Goal: Communication & Community: Ask a question

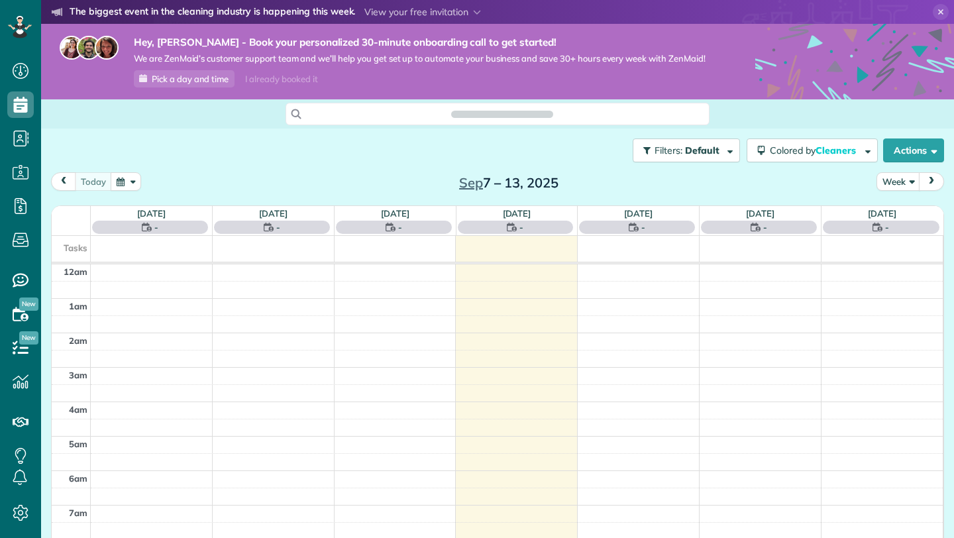
scroll to position [242, 0]
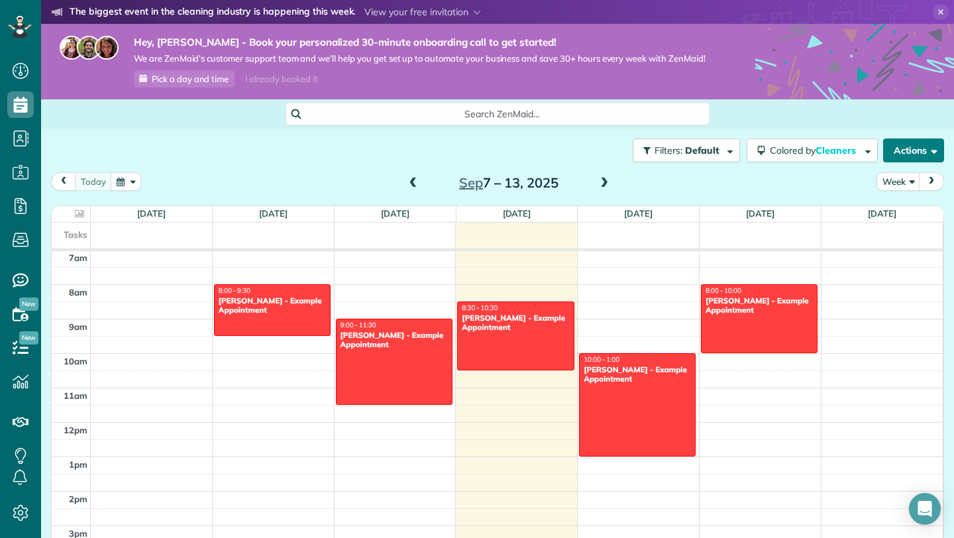
click at [918, 145] on button "Actions" at bounding box center [913, 150] width 61 height 24
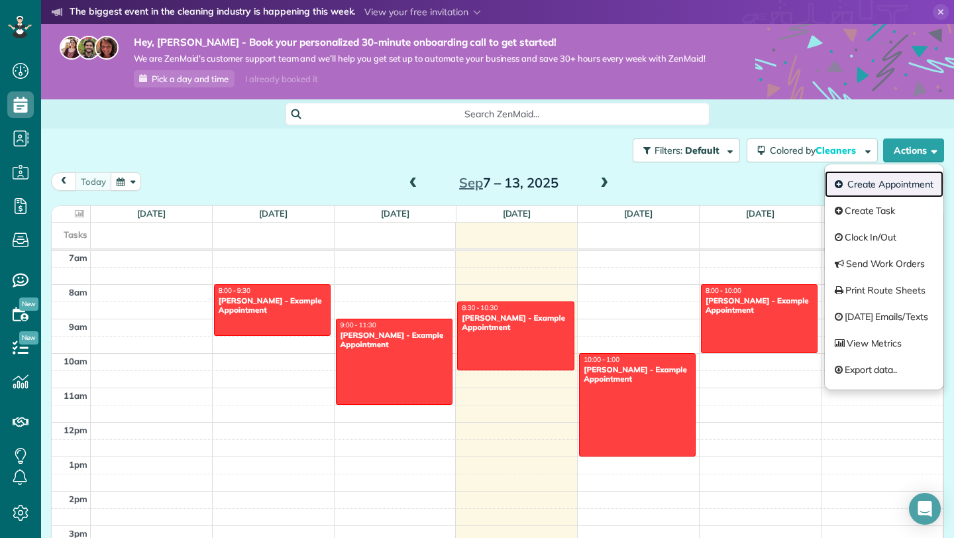
click at [898, 193] on link "Create Appointment" at bounding box center [884, 184] width 119 height 27
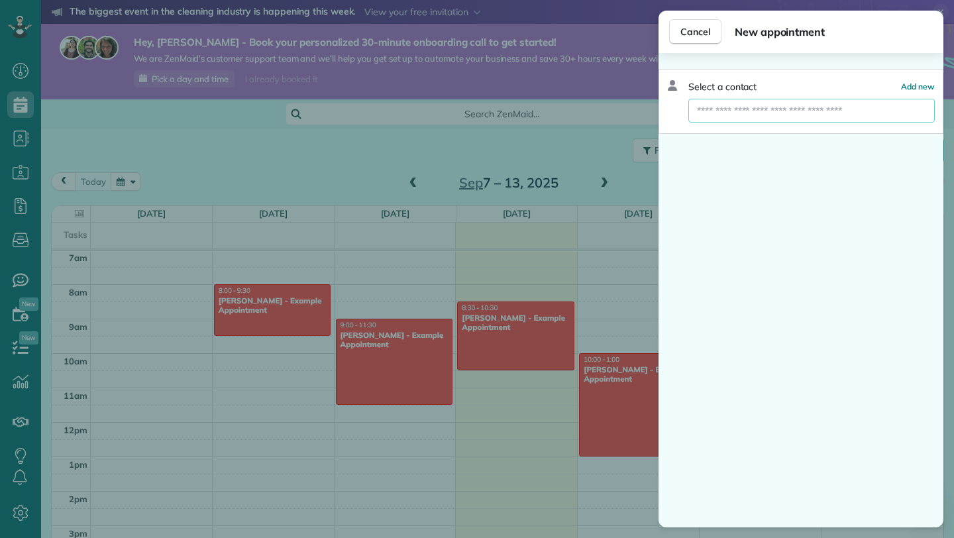
click at [811, 110] on input "text" at bounding box center [811, 111] width 246 height 24
click at [696, 32] on span "Cancel" at bounding box center [695, 31] width 30 height 13
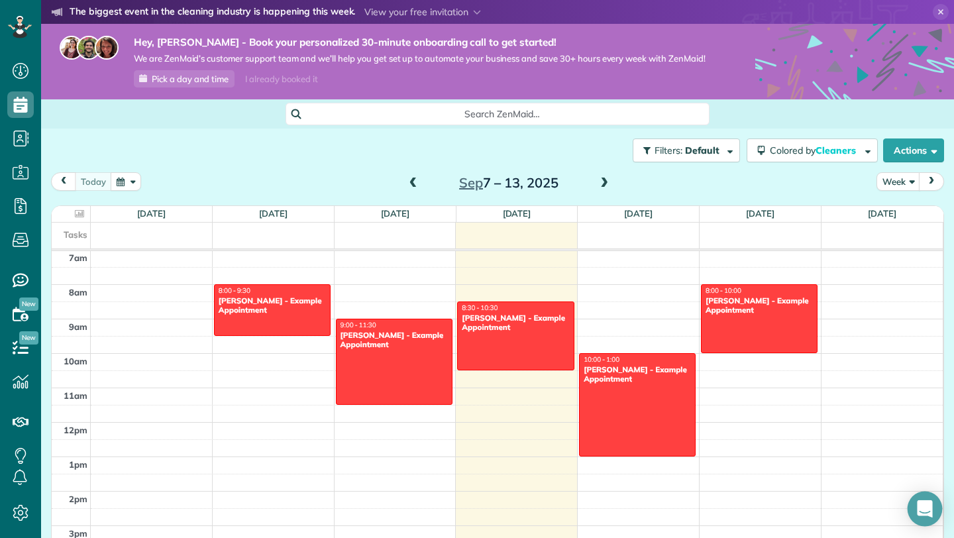
click at [928, 505] on icon "Open Intercom Messenger" at bounding box center [924, 508] width 15 height 17
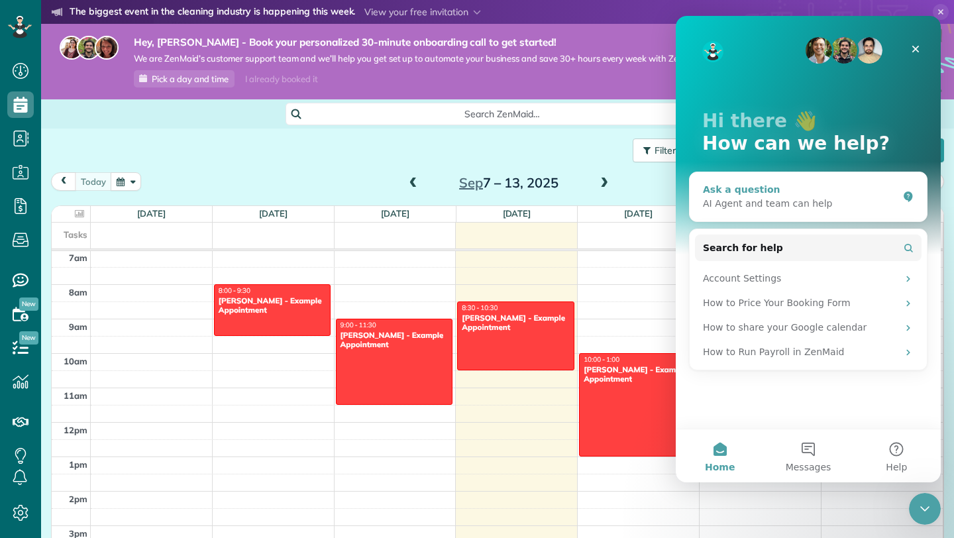
click at [776, 191] on div "Ask a question" at bounding box center [800, 190] width 195 height 14
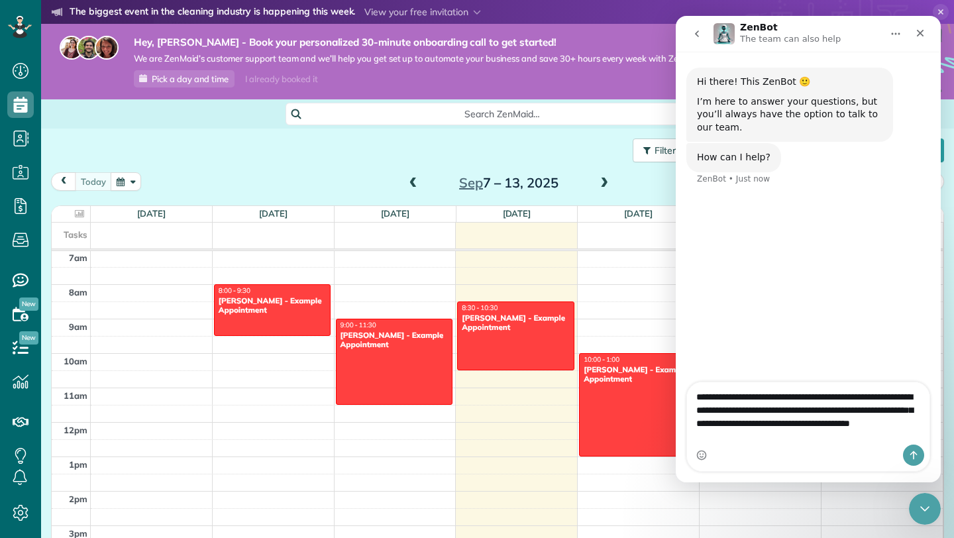
type textarea "**********"
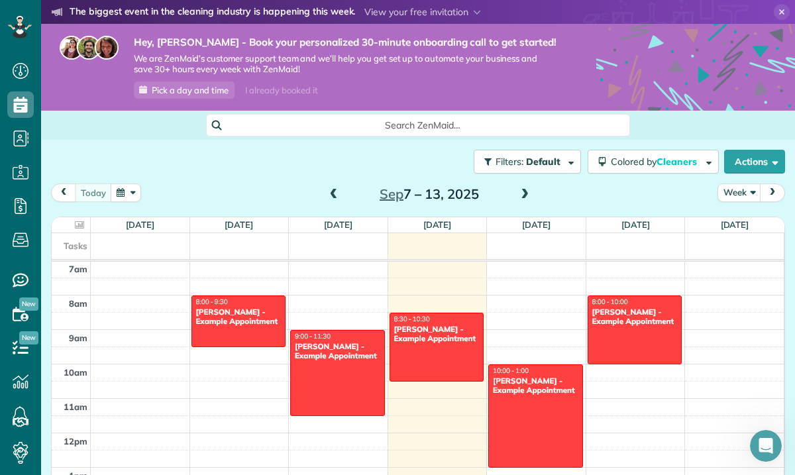
scroll to position [168, 0]
